Goal: Find specific page/section: Find specific page/section

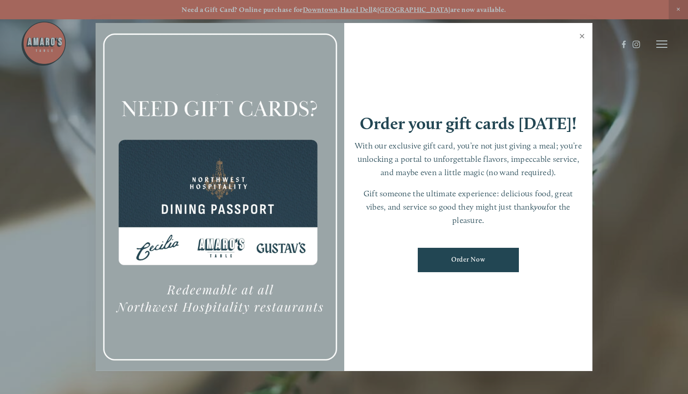
click at [584, 35] on link "Close" at bounding box center [582, 37] width 18 height 26
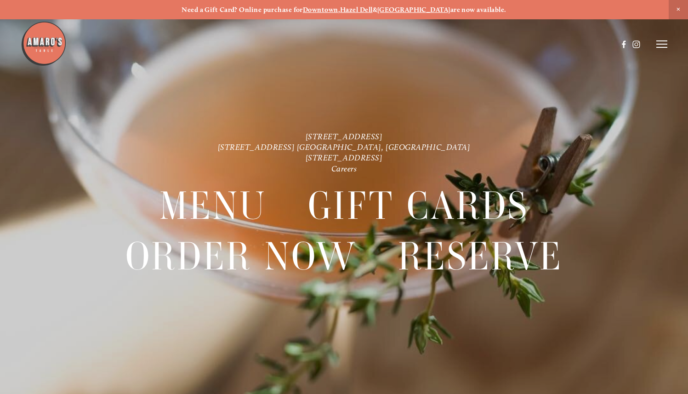
click at [667, 41] on div at bounding box center [344, 197] width 688 height 394
click at [664, 44] on icon at bounding box center [661, 44] width 11 height 8
click at [488, 45] on span "Menu" at bounding box center [496, 44] width 17 height 8
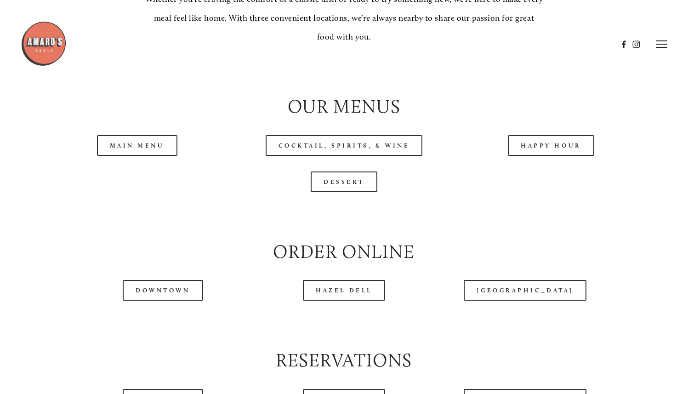
scroll to position [869, 0]
click at [156, 157] on link "Main Menu" at bounding box center [137, 146] width 80 height 21
click at [561, 157] on link "Happy Hour" at bounding box center [551, 146] width 86 height 21
